Goal: Information Seeking & Learning: Learn about a topic

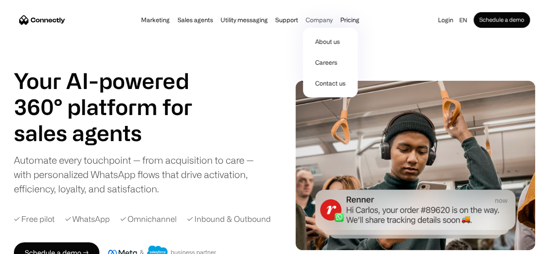
click at [323, 23] on div "Company" at bounding box center [318, 20] width 27 height 12
click at [320, 40] on link "About us" at bounding box center [330, 41] width 48 height 21
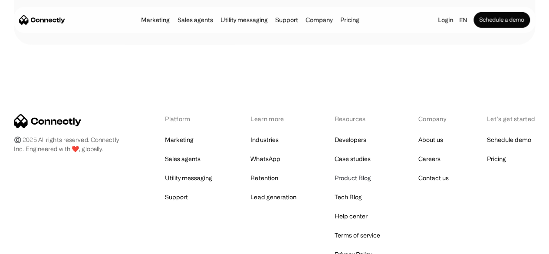
scroll to position [1388, 0]
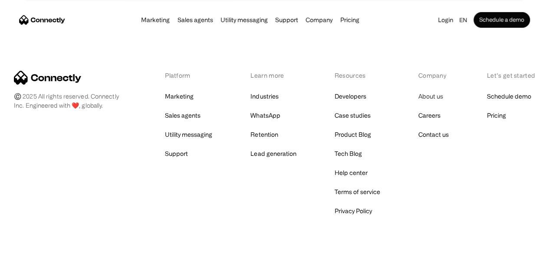
click at [429, 102] on link "About us" at bounding box center [430, 96] width 25 height 12
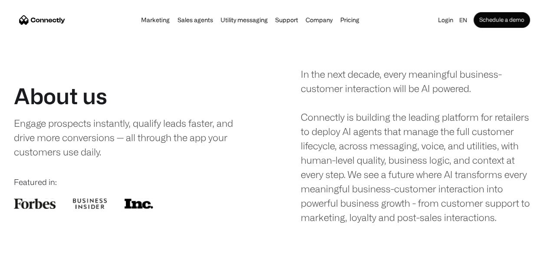
scroll to position [43, 0]
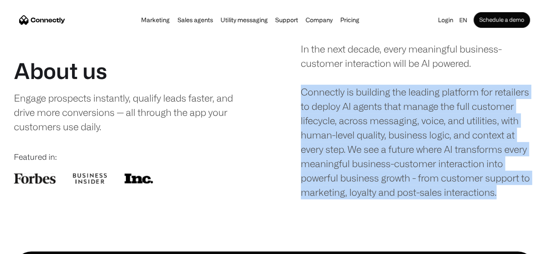
drag, startPoint x: 300, startPoint y: 96, endPoint x: 456, endPoint y: 202, distance: 188.6
click at [456, 199] on div "In the next decade, every meaningful business-customer interaction will be AI p…" at bounding box center [418, 120] width 234 height 157
copy div "Connectly is building the leading platform for retailers to deploy AI agents th…"
